Goal: Transaction & Acquisition: Purchase product/service

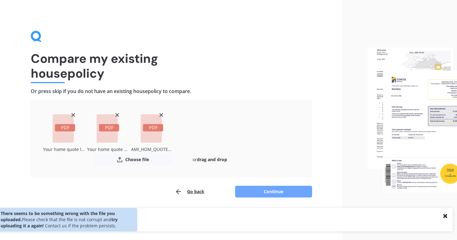
click at [268, 188] on button "Continue" at bounding box center [273, 191] width 77 height 12
click at [202, 189] on button "Go back" at bounding box center [190, 191] width 30 height 12
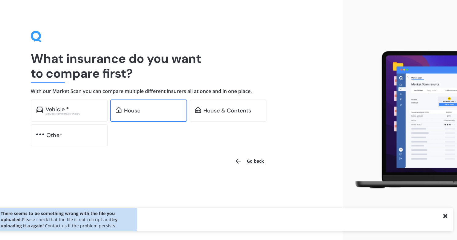
click at [134, 109] on div "House" at bounding box center [132, 110] width 16 height 6
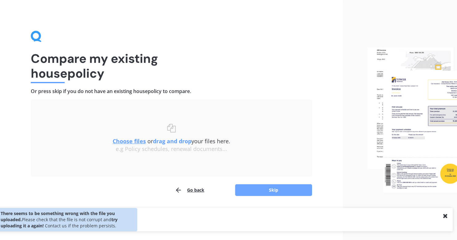
click at [263, 191] on button "Skip" at bounding box center [273, 190] width 77 height 12
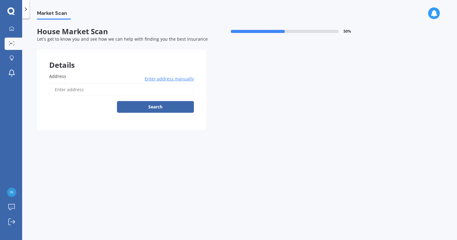
click at [91, 92] on input "Address" at bounding box center [121, 89] width 145 height 13
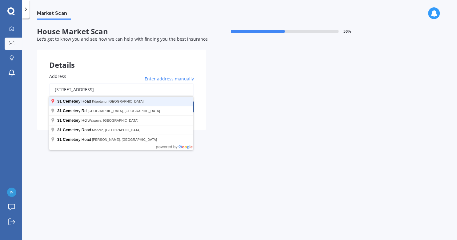
click at [117, 101] on button "Search" at bounding box center [155, 107] width 77 height 12
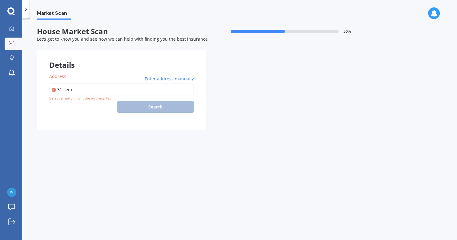
type input "[STREET_ADDRESS]"
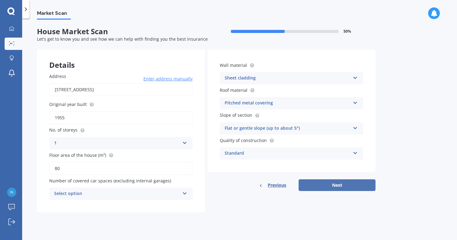
click at [312, 189] on button "Next" at bounding box center [336, 185] width 77 height 12
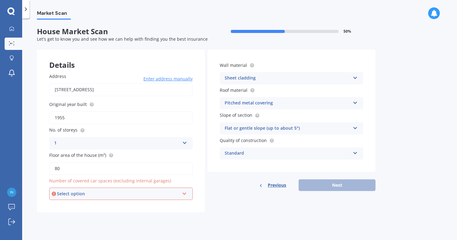
click at [149, 198] on div "Select option 0 1 2 3 4 5+" at bounding box center [120, 193] width 143 height 12
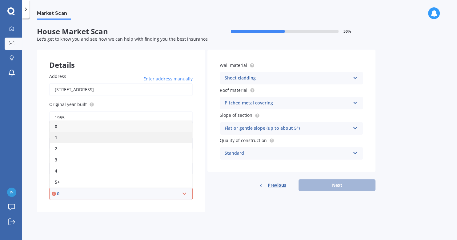
click at [117, 138] on div "1" at bounding box center [121, 137] width 142 height 11
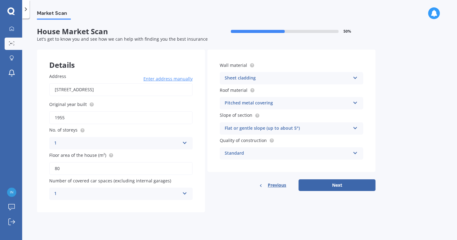
click at [124, 193] on div "1" at bounding box center [116, 193] width 125 height 7
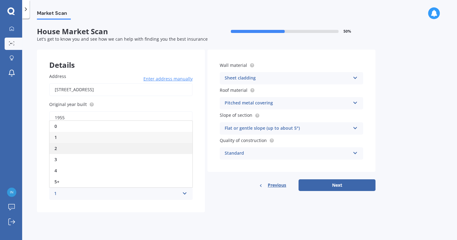
click at [106, 144] on div "2" at bounding box center [121, 148] width 143 height 11
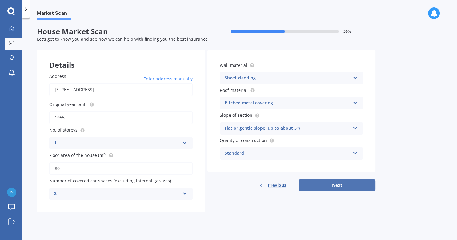
click at [320, 185] on button "Next" at bounding box center [336, 185] width 77 height 12
